Goal: Task Accomplishment & Management: Manage account settings

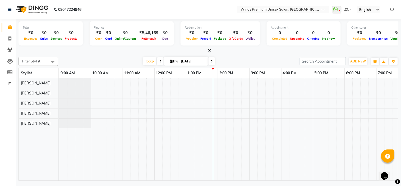
scroll to position [0, 64]
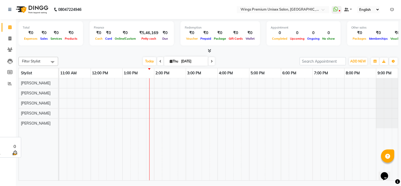
click at [43, 123] on div "[PERSON_NAME]" at bounding box center [38, 123] width 39 height 10
click at [71, 123] on div at bounding box center [202, 129] width 412 height 102
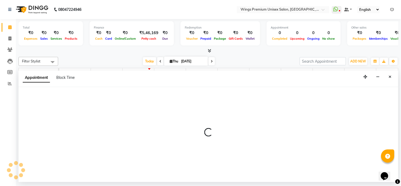
select select "88889"
select select "tentative"
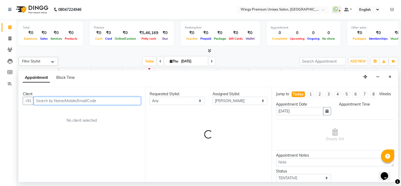
select select "675"
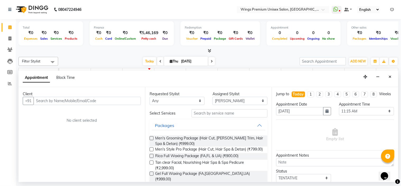
click at [3, 108] on div "Calendar Invoice Clients Leads Members Reports Completed InProgress Upcoming Dr…" at bounding box center [35, 96] width 71 height 163
click at [12, 29] on span at bounding box center [9, 27] width 9 height 6
click at [8, 27] on icon at bounding box center [9, 27] width 3 height 4
click at [9, 38] on icon at bounding box center [9, 38] width 3 height 4
select select "674"
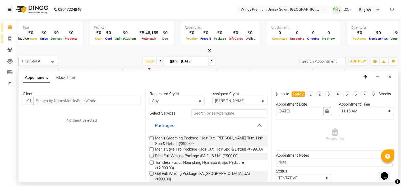
select select "service"
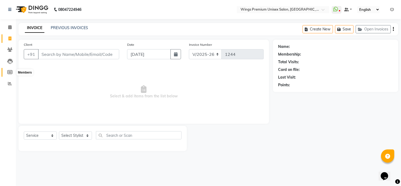
click at [7, 72] on icon at bounding box center [9, 72] width 5 height 4
select select
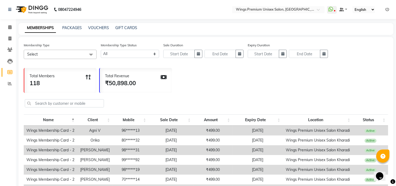
click at [8, 88] on li "Reports" at bounding box center [8, 83] width 16 height 11
click at [7, 83] on span at bounding box center [9, 84] width 9 height 6
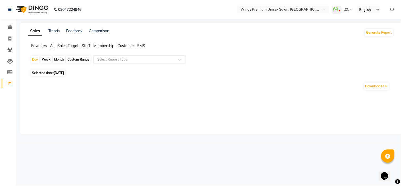
click at [56, 69] on div "Day Week Month Custom Range Select Report Type Selected date: [DATE] Download P…" at bounding box center [210, 74] width 365 height 39
click at [56, 72] on span "[DATE]" at bounding box center [59, 73] width 10 height 4
select select "9"
select select "2025"
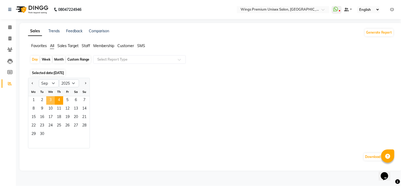
click at [48, 97] on span "3" at bounding box center [50, 100] width 8 height 8
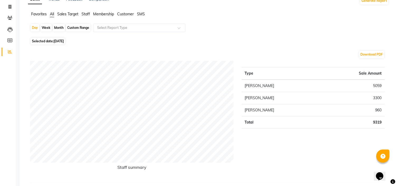
scroll to position [33, 0]
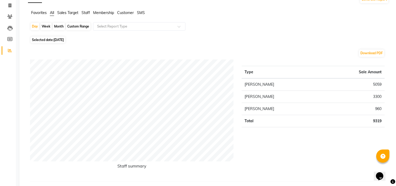
click at [67, 12] on span "Sales Target" at bounding box center [67, 12] width 21 height 5
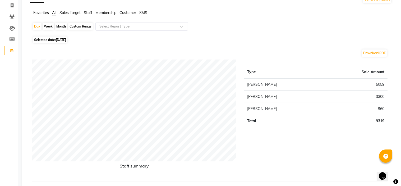
scroll to position [0, 0]
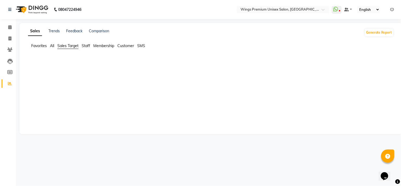
click at [36, 46] on span "Favorites" at bounding box center [39, 45] width 16 height 5
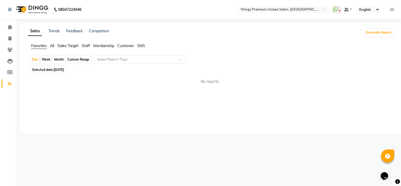
click at [53, 46] on span "All" at bounding box center [52, 45] width 4 height 5
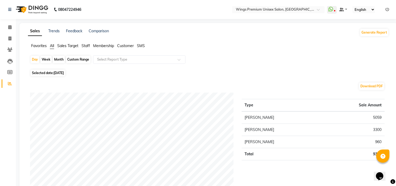
click at [52, 69] on span "Selected date: [DATE]" at bounding box center [48, 72] width 35 height 7
select select "9"
select select "2025"
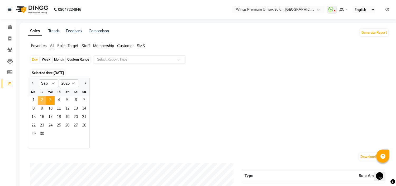
click at [43, 100] on span "2" at bounding box center [42, 100] width 8 height 8
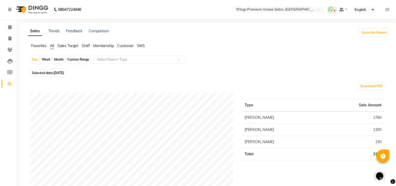
drag, startPoint x: 43, startPoint y: 100, endPoint x: 55, endPoint y: 71, distance: 31.0
click at [55, 71] on span "[DATE]" at bounding box center [59, 73] width 10 height 4
select select "9"
select select "2025"
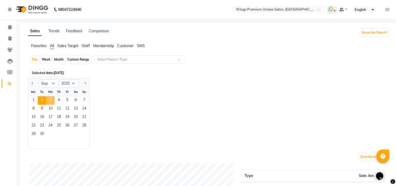
click at [48, 100] on span "3" at bounding box center [50, 100] width 8 height 8
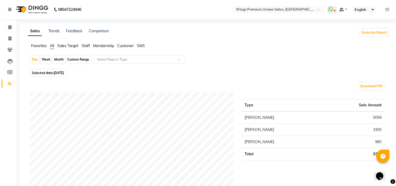
click at [10, 10] on icon at bounding box center [9, 10] width 3 height 4
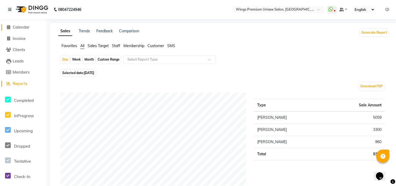
click at [6, 26] on span at bounding box center [9, 27] width 8 height 6
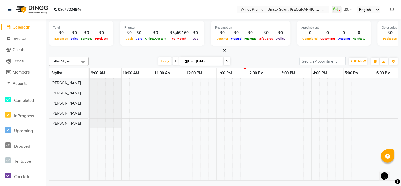
click at [7, 7] on div "08047224946" at bounding box center [44, 9] width 81 height 15
click at [11, 8] on icon at bounding box center [9, 10] width 3 height 4
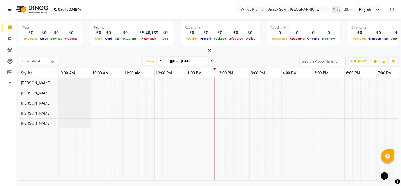
click at [162, 62] on div "[DATE] [DATE]" at bounding box center [178, 61] width 73 height 8
click at [160, 61] on span at bounding box center [160, 61] width 6 height 8
type input "[DATE]"
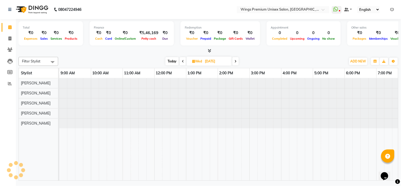
scroll to position [0, 73]
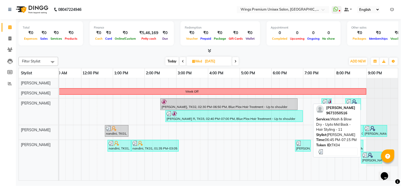
click at [303, 147] on div "[PERSON_NAME], TK04, 06:45 PM-07:15 PM, Wash & Blow Dry - Upto Mid Back - Hair …" at bounding box center [302, 145] width 15 height 10
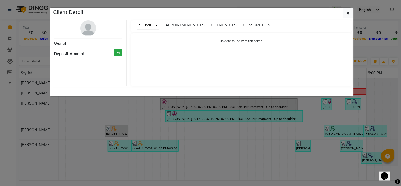
select select "3"
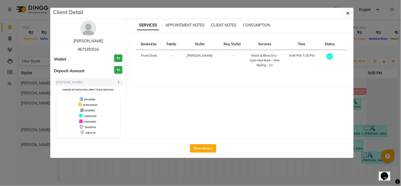
click at [374, 143] on ngb-modal-window "Client Detail [PERSON_NAME] 9673350516 Wallet ₹0 Deposit Amount ₹0 Select MARK …" at bounding box center [200, 93] width 401 height 186
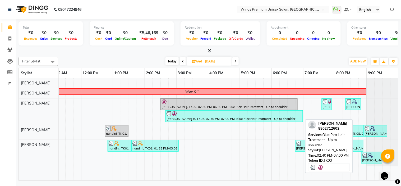
click at [197, 116] on div "[PERSON_NAME] R, TK03, 02:40 PM-07:00 PM, Blue Plex Hair Treatment - Up to shou…" at bounding box center [234, 116] width 136 height 10
select select "3"
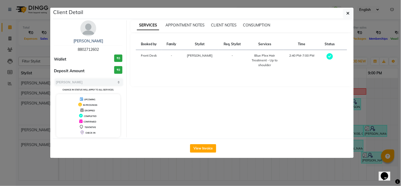
click at [298, 171] on ngb-modal-window "Client Detail [PERSON_NAME] R 8802712602 Wallet ₹0 Deposit Amount ₹0 Select MAR…" at bounding box center [200, 93] width 401 height 186
